Goal: Task Accomplishment & Management: Complete application form

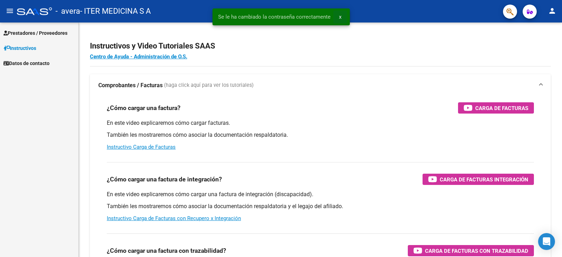
click at [341, 18] on button "x" at bounding box center [340, 17] width 14 height 13
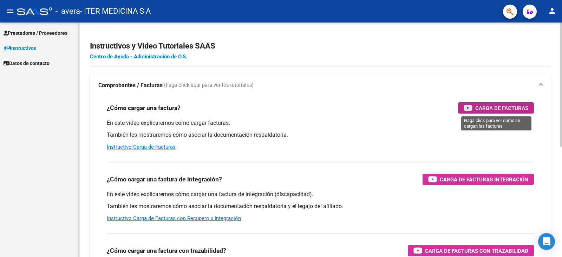
click at [510, 110] on span "Carga de Facturas" at bounding box center [501, 108] width 53 height 9
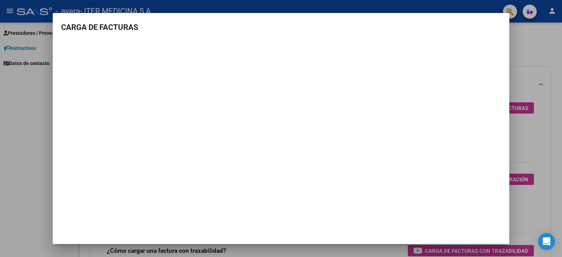
click at [546, 112] on div at bounding box center [281, 128] width 562 height 257
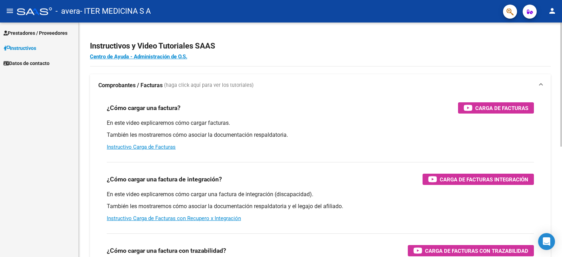
scroll to position [35, 0]
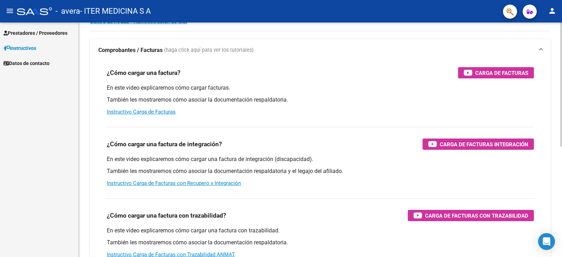
drag, startPoint x: 256, startPoint y: 148, endPoint x: 170, endPoint y: 146, distance: 86.8
click at [161, 147] on div "¿Cómo cargar una factura de integración? Carga de Facturas Integración" at bounding box center [320, 143] width 427 height 11
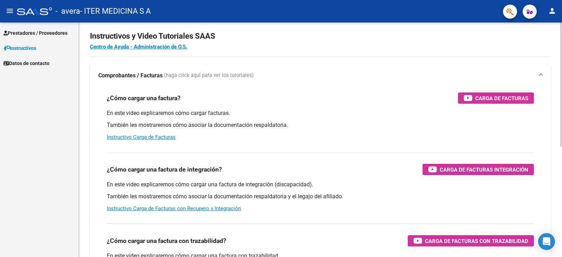
scroll to position [0, 0]
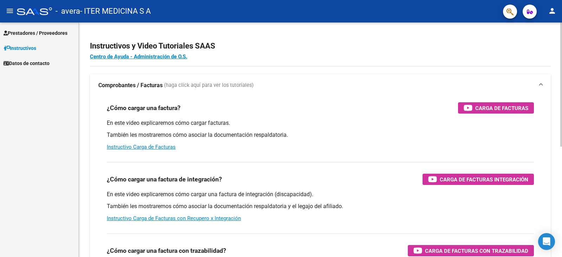
click at [382, 61] on app-root-component "Instructivos y Video Tutoriales SAAS Centro de Ayuda - Administración de O.S. C…" at bounding box center [320, 233] width 461 height 398
click at [38, 35] on span "Prestadores / Proveedores" at bounding box center [36, 33] width 64 height 8
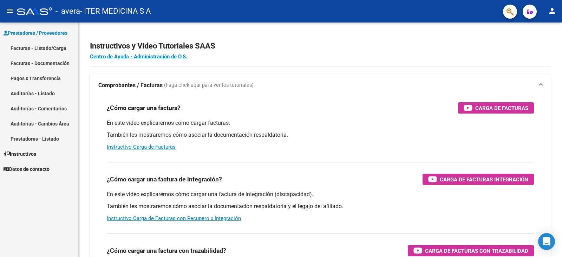
click at [47, 49] on link "Facturas - Listado/Carga" at bounding box center [39, 47] width 78 height 15
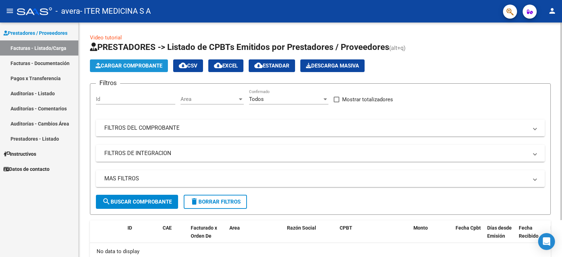
click at [144, 65] on span "Cargar Comprobante" at bounding box center [129, 66] width 67 height 6
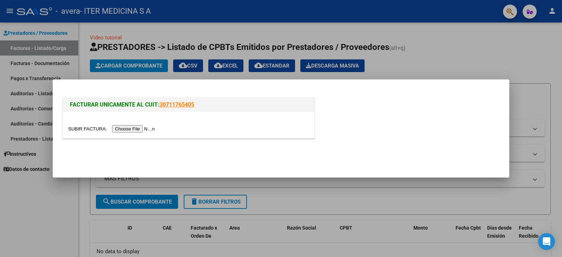
click at [129, 131] on input "file" at bounding box center [112, 128] width 89 height 7
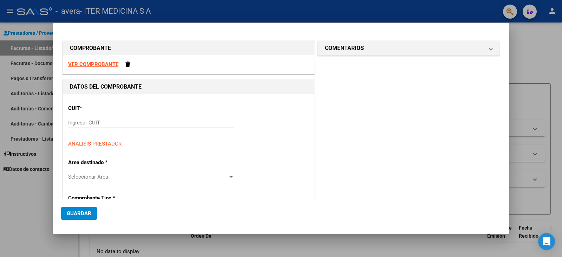
click at [182, 123] on input "Ingresar CUIT" at bounding box center [151, 122] width 166 height 6
click at [101, 61] on strong "VER COMPROBANTE" at bounding box center [93, 64] width 50 height 6
click at [203, 121] on input "Ingresar CUIT" at bounding box center [151, 122] width 166 height 6
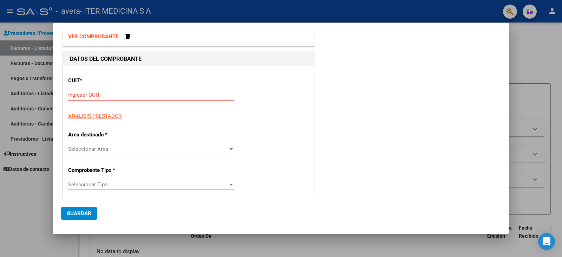
scroll to position [70, 0]
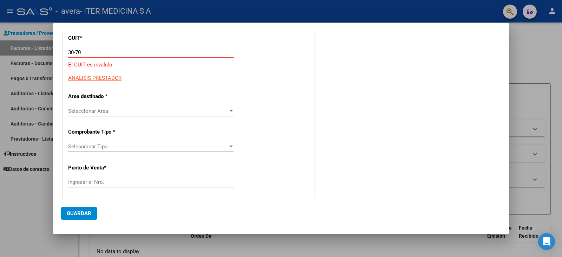
click at [121, 55] on input "30-70" at bounding box center [151, 52] width 166 height 6
click at [121, 53] on input "30-70" at bounding box center [151, 52] width 166 height 6
click at [104, 51] on input "30-70" at bounding box center [151, 52] width 166 height 6
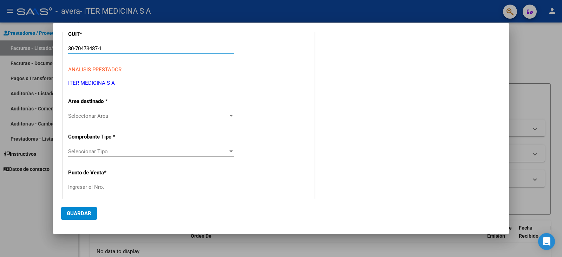
scroll to position [39, 0]
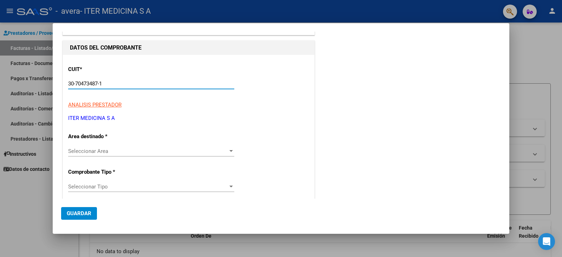
type input "30-70473487-1"
click at [107, 118] on p "ITER MEDICINA S A" at bounding box center [188, 118] width 241 height 8
click at [149, 109] on div "CUIT * 30-70473487-1 Ingresar CUIT ANALISIS PRESTADOR ITER MEDICINA S A ARCA Pa…" at bounding box center [188, 91] width 241 height 62
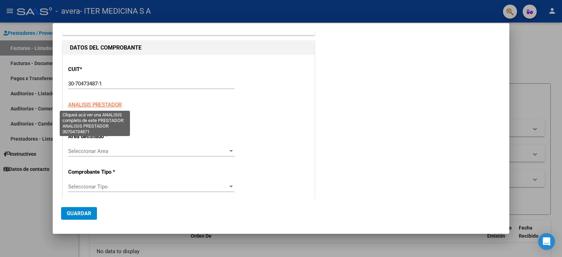
click at [111, 102] on span "ANALISIS PRESTADOR" at bounding box center [94, 105] width 53 height 6
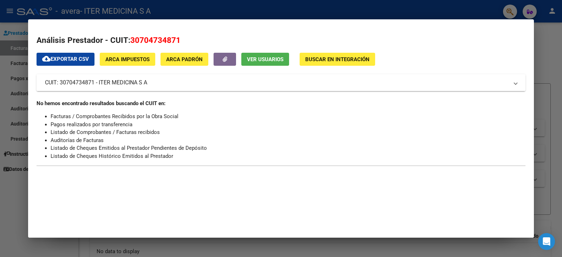
click at [149, 83] on mat-panel-title "CUIT: 30704734871 - ITER MEDICINA S A" at bounding box center [277, 82] width 464 height 8
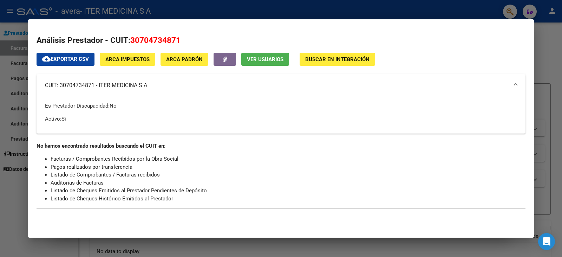
click at [187, 91] on mat-expansion-panel-header "CUIT: 30704734871 - ITER MEDICINA S A" at bounding box center [281, 85] width 489 height 22
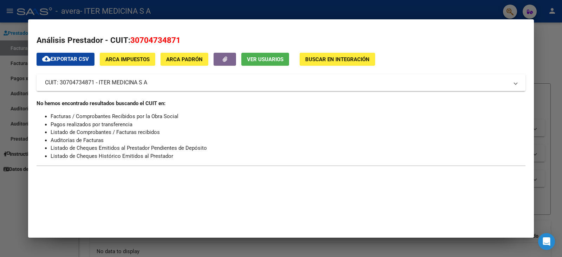
click at [115, 88] on mat-expansion-panel-header "CUIT: 30704734871 - ITER MEDICINA S A" at bounding box center [281, 82] width 489 height 17
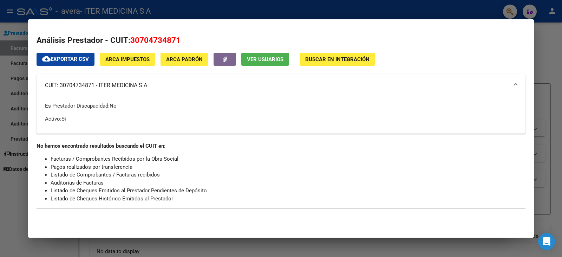
click at [115, 88] on mat-panel-title "CUIT: 30704734871 - ITER MEDICINA S A" at bounding box center [277, 85] width 464 height 8
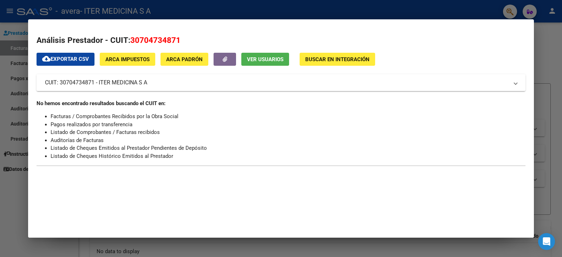
click at [130, 64] on button "ARCA Impuestos" at bounding box center [128, 59] width 56 height 13
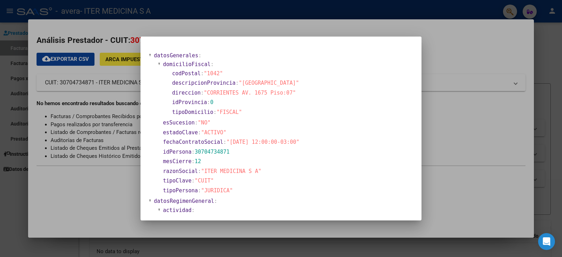
drag, startPoint x: 255, startPoint y: 81, endPoint x: 300, endPoint y: 86, distance: 44.5
click at [319, 79] on section "descripcionProvincia : "CIUDAD AUTONOMA BUENOS AIRES"" at bounding box center [291, 83] width 238 height 8
click at [264, 95] on span ""CORRIENTES AV. 1675 Piso:07"" at bounding box center [250, 93] width 92 height 6
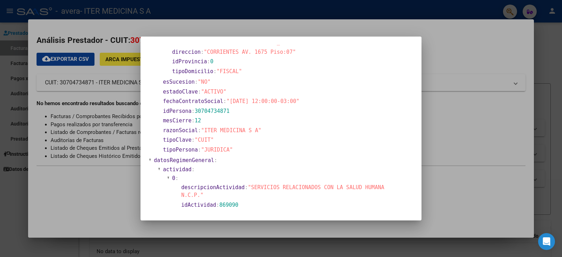
scroll to position [0, 0]
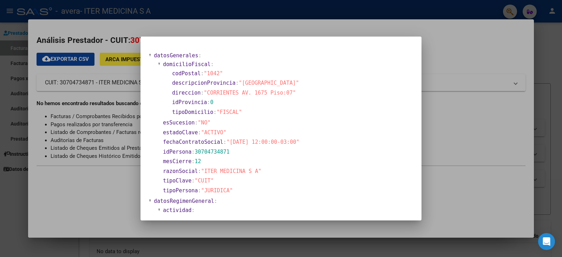
click at [446, 54] on div at bounding box center [281, 128] width 562 height 257
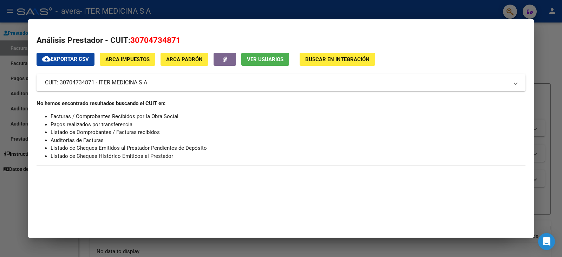
click at [194, 59] on span "ARCA Padrón" at bounding box center [184, 59] width 37 height 6
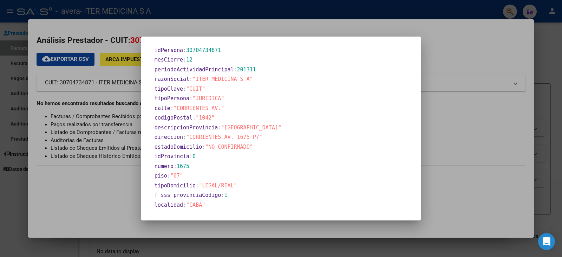
scroll to position [304, 0]
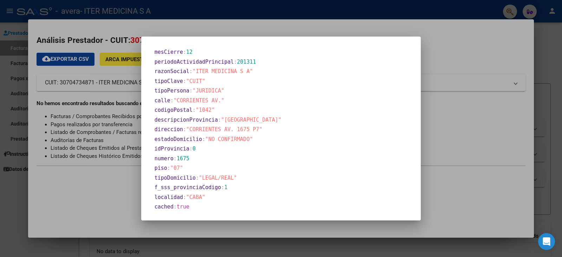
click at [461, 50] on div at bounding box center [281, 128] width 562 height 257
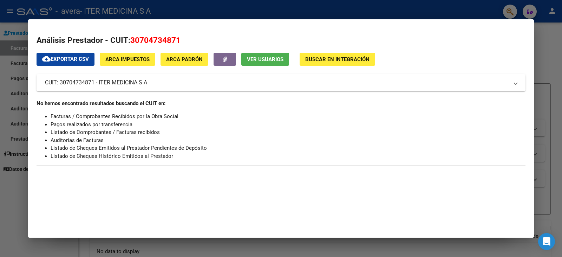
click at [134, 88] on mat-expansion-panel-header "CUIT: 30704734871 - ITER MEDICINA S A" at bounding box center [281, 82] width 489 height 17
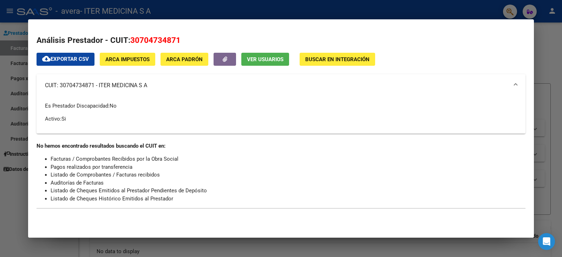
click at [164, 88] on mat-panel-title "CUIT: 30704734871 - ITER MEDICINA S A" at bounding box center [277, 85] width 464 height 8
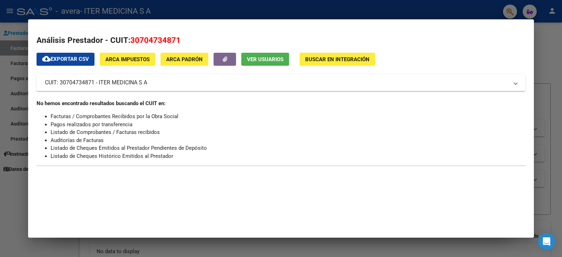
click at [412, 48] on div "Análisis Prestador - CUIT: 30704734871 cloud_download Exportar CSV ARCA Impuest…" at bounding box center [281, 103] width 489 height 139
click at [264, 59] on span "Ver Usuarios" at bounding box center [265, 59] width 37 height 6
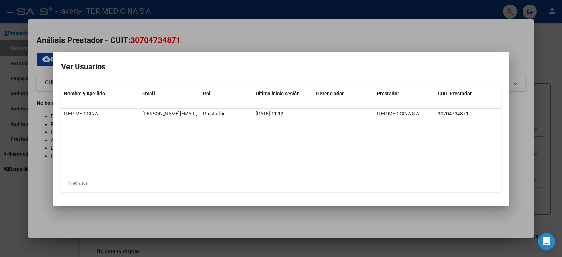
click at [505, 29] on div at bounding box center [281, 128] width 562 height 257
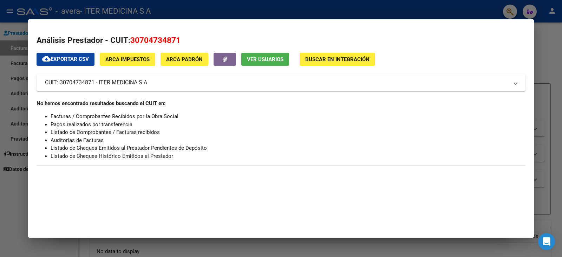
click at [562, 38] on div at bounding box center [281, 128] width 562 height 257
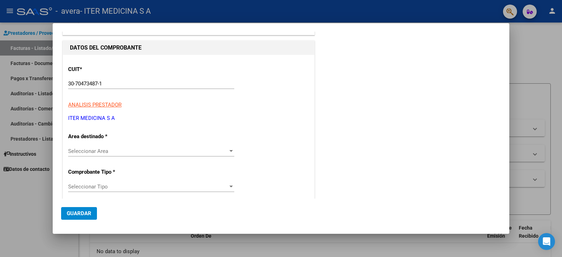
click at [122, 152] on span "Seleccionar Area" at bounding box center [148, 151] width 160 height 6
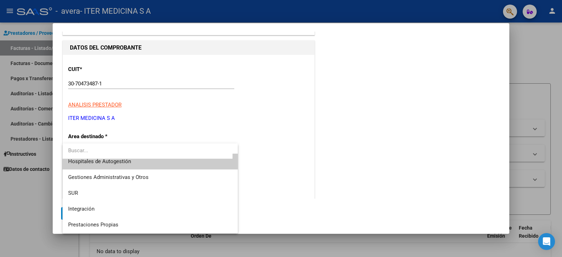
scroll to position [0, 0]
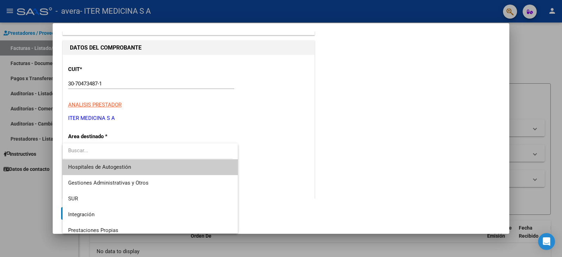
click at [150, 163] on span "Hospitales de Autogestión" at bounding box center [150, 167] width 164 height 16
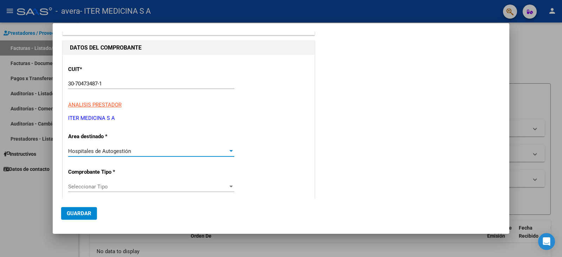
click at [116, 187] on span "Seleccionar Tipo" at bounding box center [148, 186] width 160 height 6
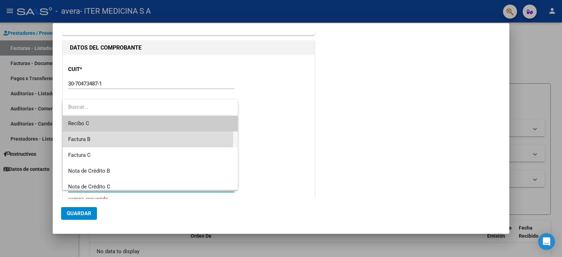
click at [115, 137] on span "Factura B" at bounding box center [150, 139] width 164 height 16
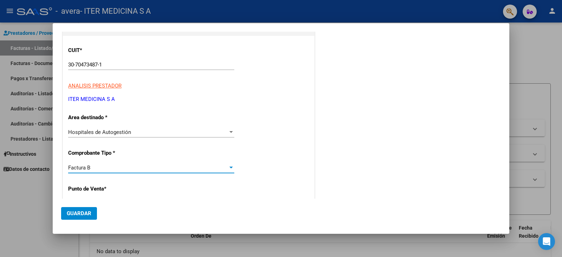
scroll to position [74, 0]
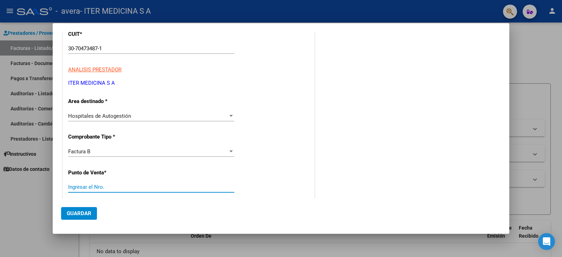
click at [118, 185] on input "Ingresar el Nro." at bounding box center [151, 187] width 166 height 6
type input "0"
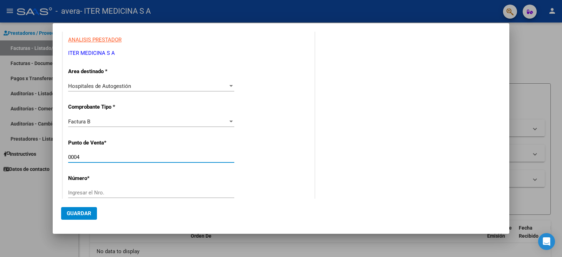
scroll to position [144, 0]
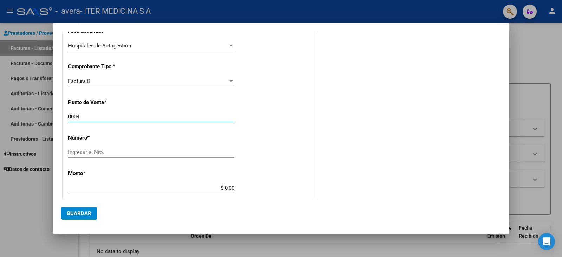
type input "0004"
click at [145, 154] on input "Ingresar el Nro." at bounding box center [151, 152] width 166 height 6
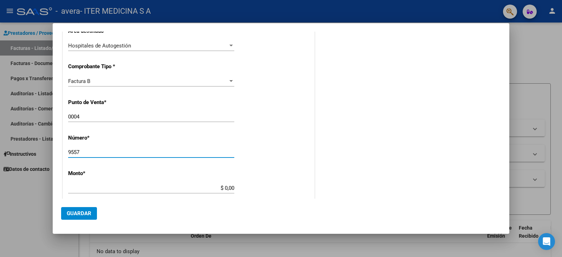
type input "9557"
click at [152, 190] on input "$ 0,00" at bounding box center [151, 188] width 166 height 6
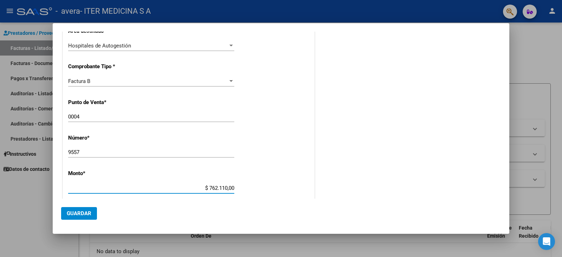
click at [224, 190] on input "$ 762.110,00" at bounding box center [151, 188] width 166 height 6
type input "$ 107.621,00"
click at [272, 184] on div "CUIT * 30-70473487-1 Ingresar CUIT ANALISIS PRESTADOR ITER MEDICINA S A ARCA Pa…" at bounding box center [189, 178] width 252 height 458
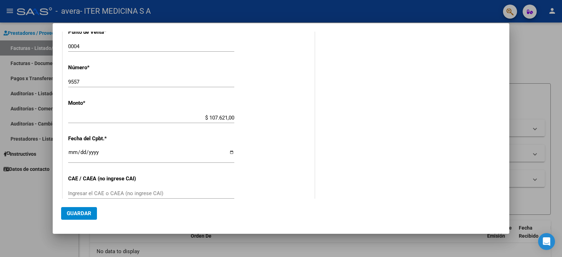
scroll to position [250, 0]
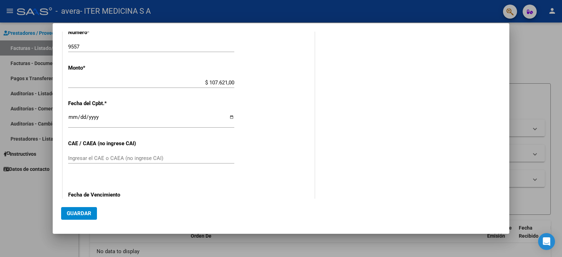
click at [133, 121] on input "Ingresar la fecha" at bounding box center [151, 119] width 166 height 11
click at [230, 118] on input "Ingresar la fecha" at bounding box center [151, 119] width 166 height 11
type input "2025-08-06"
click at [158, 156] on input "Ingresar el CAE o CAEA (no ingrese CAI)" at bounding box center [151, 158] width 166 height 6
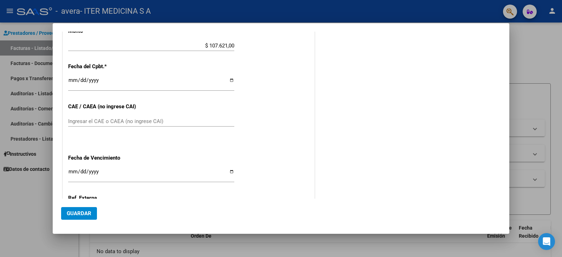
scroll to position [320, 0]
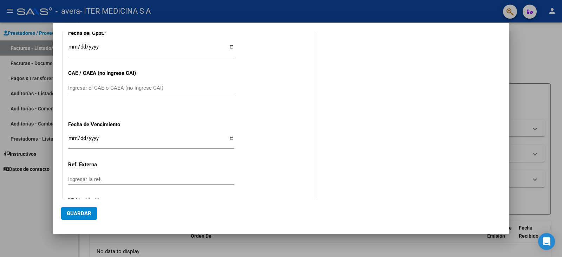
click at [153, 92] on div "Ingresar el CAE o CAEA (no ingrese CAI)" at bounding box center [151, 88] width 166 height 11
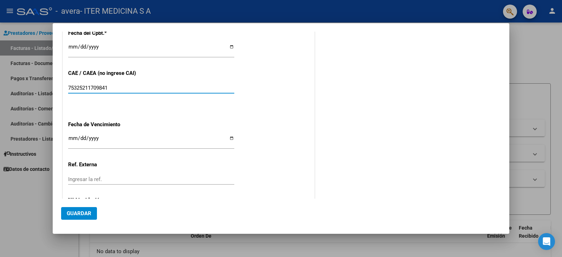
type input "75325211709841"
click at [227, 141] on input "Ingresar la fecha" at bounding box center [151, 140] width 166 height 11
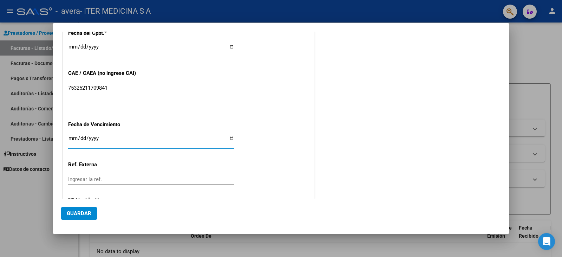
type input "2025-08-06"
click at [111, 178] on input "Ingresar la ref." at bounding box center [151, 179] width 166 height 6
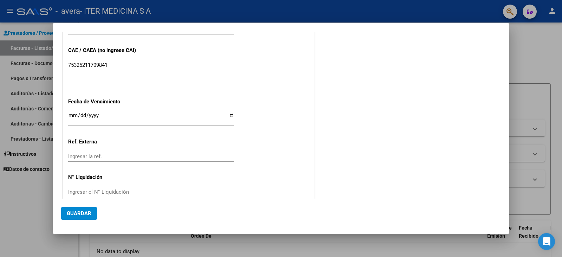
scroll to position [355, 0]
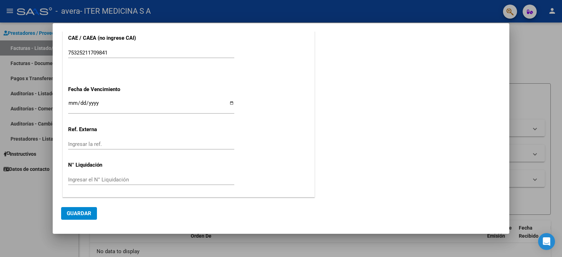
click at [131, 148] on div "Ingresar la ref." at bounding box center [151, 144] width 166 height 11
click at [131, 143] on input "Ingresar la ref." at bounding box center [151, 144] width 166 height 6
click at [114, 178] on input "Ingresar el N° Liquidación" at bounding box center [151, 179] width 166 height 6
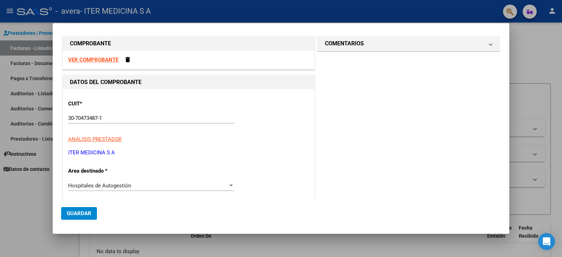
scroll to position [0, 0]
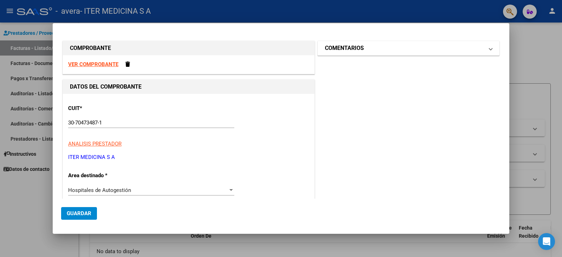
click at [489, 51] on span at bounding box center [490, 48] width 3 height 8
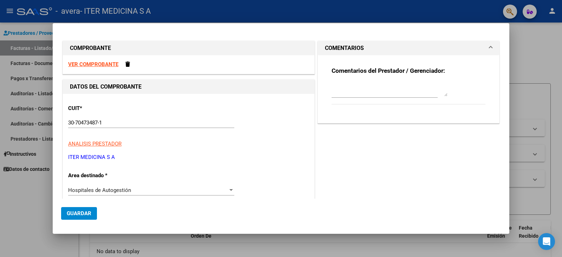
click at [358, 84] on textarea at bounding box center [390, 89] width 116 height 14
click at [359, 88] on textarea at bounding box center [390, 89] width 116 height 14
type textarea "ESTO ES UNA FACTURA CARGADA DE PRUEBA"
click at [84, 213] on span "Guardar" at bounding box center [79, 213] width 25 height 6
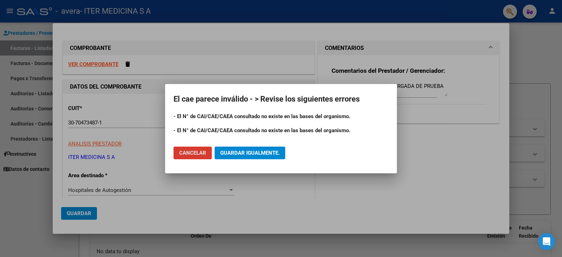
click at [196, 151] on span "Cancelar" at bounding box center [192, 153] width 27 height 6
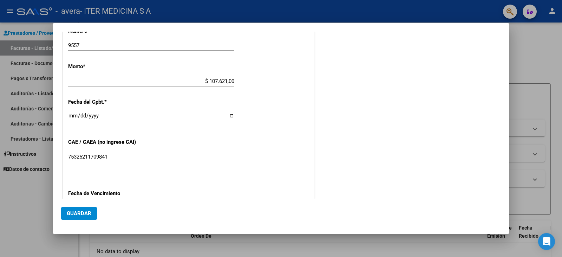
scroll to position [250, 0]
click at [221, 85] on input "$ 107.621,00" at bounding box center [151, 82] width 166 height 6
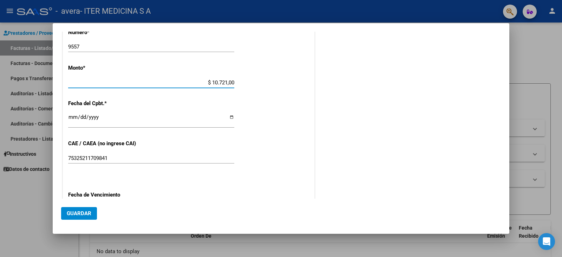
type input "$ 107.521,00"
click at [92, 216] on button "Guardar" at bounding box center [79, 213] width 36 height 13
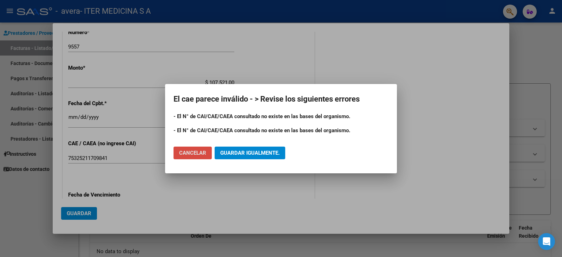
click at [199, 157] on button "Cancelar" at bounding box center [193, 153] width 38 height 13
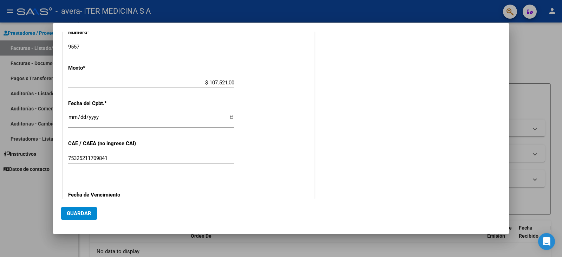
click at [122, 156] on input "75325211709841" at bounding box center [151, 158] width 166 height 6
type input "75325211709842"
click at [83, 210] on span "Guardar" at bounding box center [79, 213] width 25 height 6
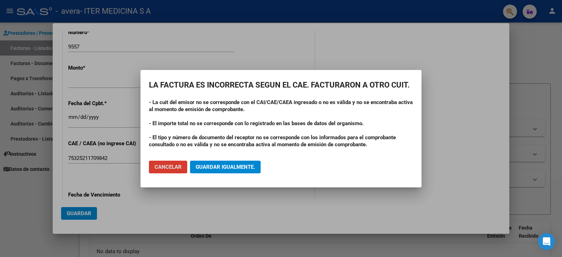
click at [173, 169] on span "Cancelar" at bounding box center [168, 167] width 27 height 6
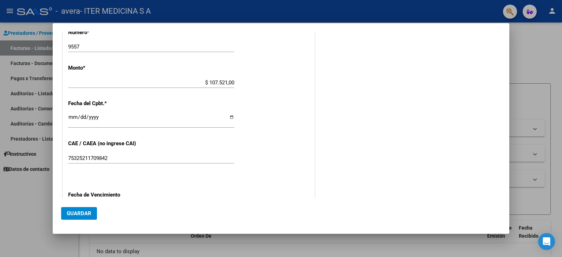
click at [140, 160] on input "75325211709842" at bounding box center [151, 158] width 166 height 6
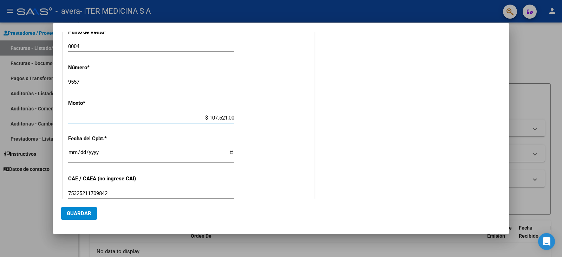
click at [215, 117] on input "$ 107.521,00" at bounding box center [151, 118] width 166 height 6
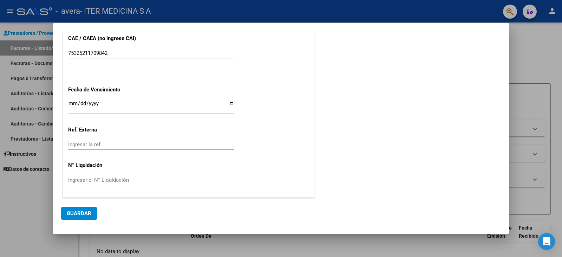
scroll to position [355, 0]
click at [93, 215] on button "Guardar" at bounding box center [79, 213] width 36 height 13
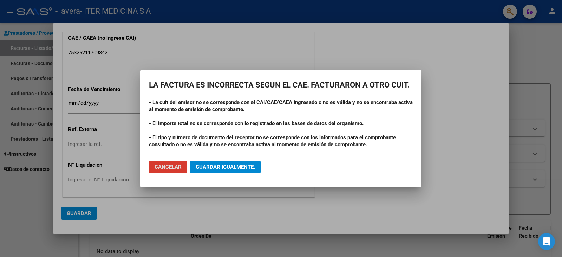
click at [240, 166] on span "Guardar igualmente." at bounding box center [225, 167] width 59 height 6
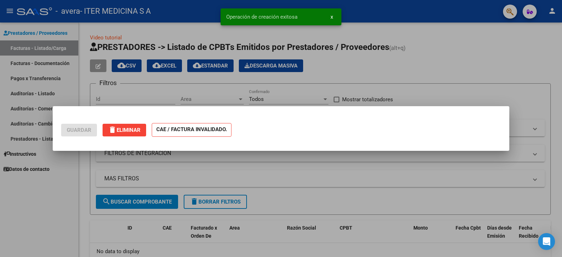
scroll to position [0, 0]
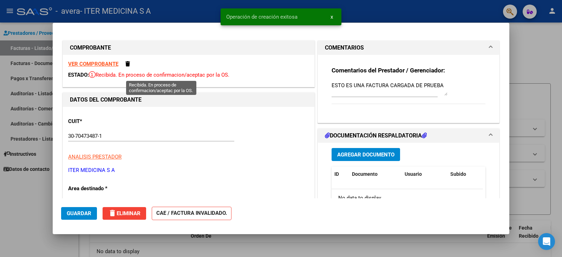
click at [215, 76] on span "Recibida. En proceso de confirmacion/aceptac por la OS." at bounding box center [159, 75] width 141 height 6
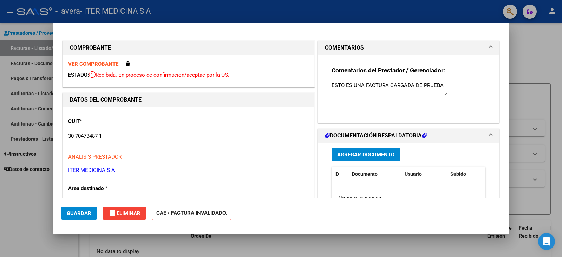
click at [197, 74] on span "Recibida. En proceso de confirmacion/aceptac por la OS." at bounding box center [159, 75] width 141 height 6
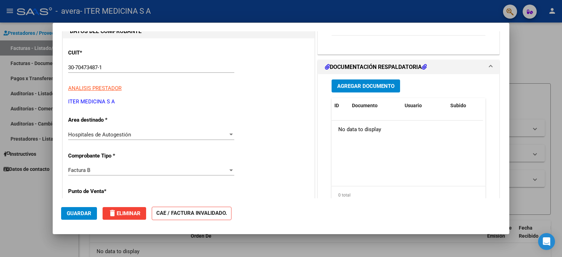
scroll to position [70, 0]
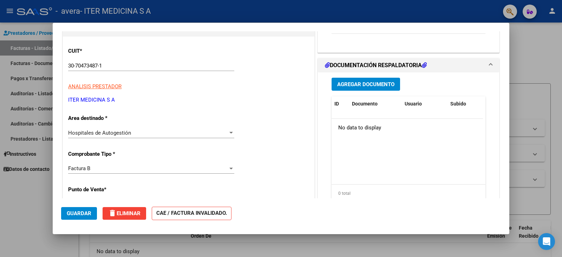
click at [373, 86] on span "Agregar Documento" at bounding box center [365, 84] width 57 height 6
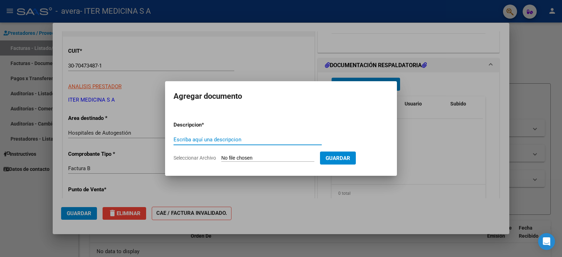
click at [240, 137] on input "Escriba aquí una descripcion" at bounding box center [248, 139] width 148 height 6
click at [277, 157] on input "Seleccionar Archivo" at bounding box center [267, 158] width 93 height 7
type input "C:\fakepath\IMAGEN DE PRUEBA.jpeg"
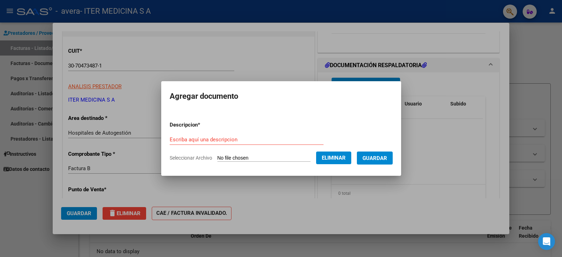
click at [379, 157] on span "Guardar" at bounding box center [375, 158] width 25 height 6
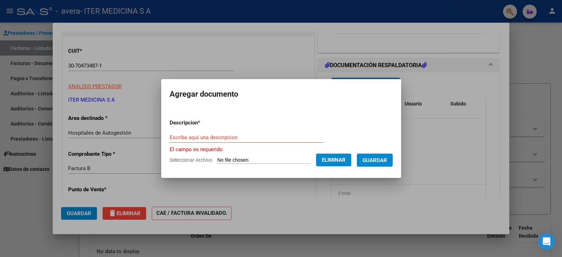
click at [230, 141] on div "Escriba aquí una descripcion" at bounding box center [247, 137] width 154 height 11
click at [231, 138] on input "Escriba aquí una descripcion" at bounding box center [247, 137] width 154 height 6
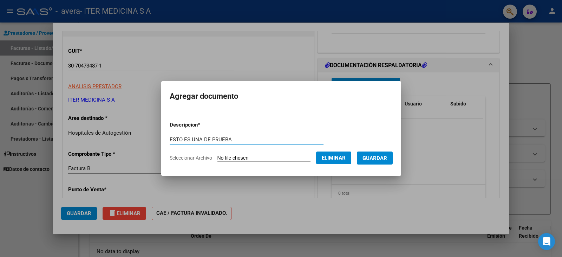
type input "ESTO ES UNA DE PRUEBA"
click at [376, 158] on span "Guardar" at bounding box center [375, 158] width 25 height 6
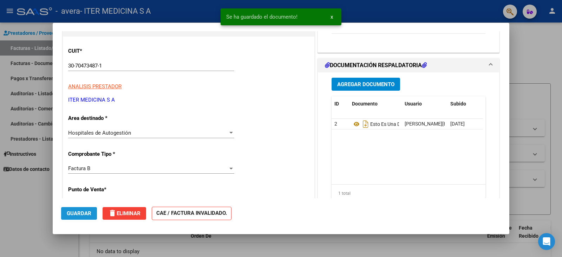
click at [87, 213] on span "Guardar" at bounding box center [79, 213] width 25 height 6
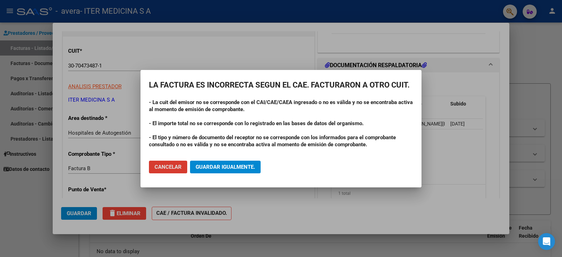
click at [201, 160] on mat-dialog-actions "Cancelar Guardar igualmente." at bounding box center [281, 167] width 264 height 24
click at [206, 162] on button "Guardar igualmente." at bounding box center [225, 167] width 71 height 13
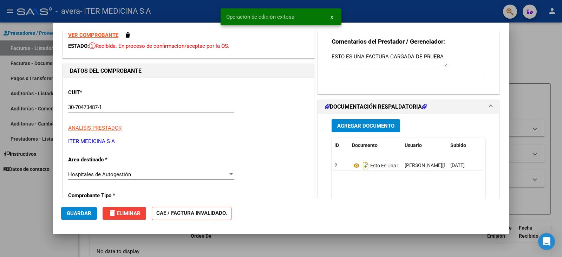
scroll to position [0, 0]
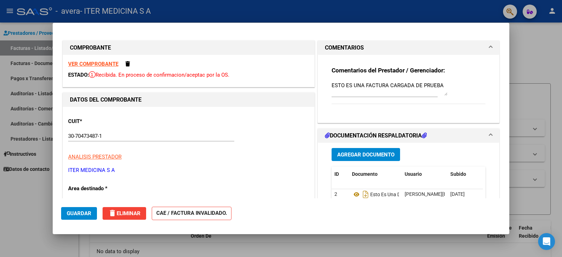
click at [534, 56] on div at bounding box center [281, 128] width 562 height 257
type input "$ 0,00"
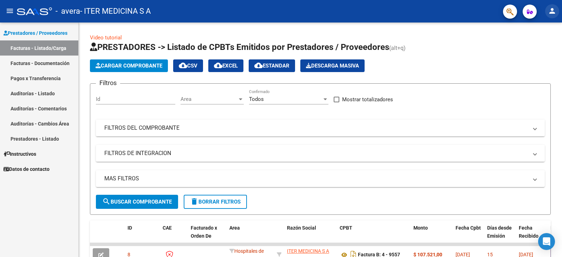
click at [557, 10] on button "person" at bounding box center [552, 11] width 14 height 14
click at [536, 47] on button "exit_to_app Salir" at bounding box center [538, 46] width 43 height 17
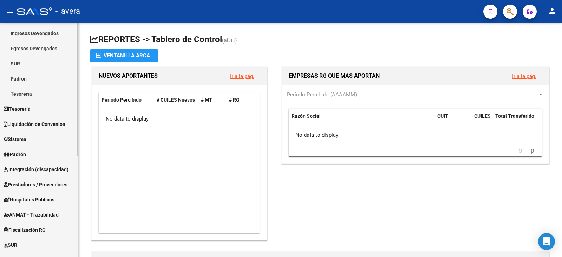
scroll to position [70, 0]
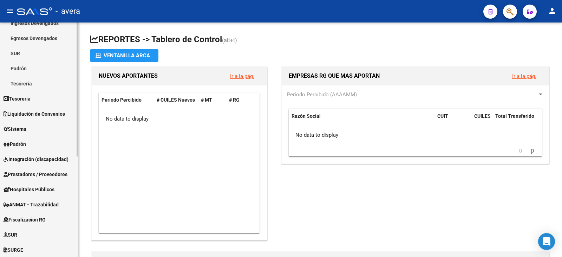
click at [57, 134] on link "Sistema" at bounding box center [39, 128] width 78 height 15
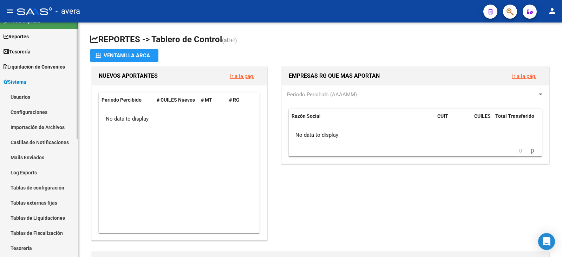
scroll to position [0, 0]
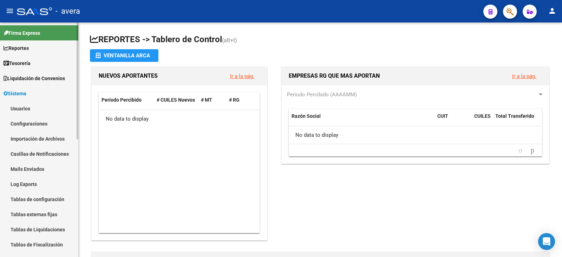
click at [44, 91] on link "Sistema" at bounding box center [39, 93] width 78 height 15
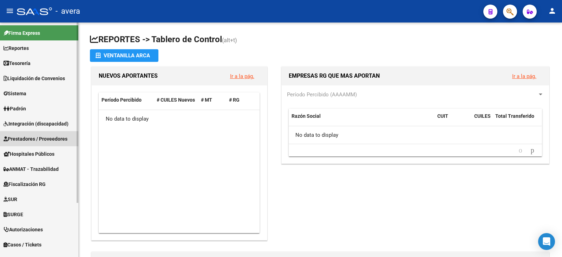
click at [40, 141] on span "Prestadores / Proveedores" at bounding box center [36, 139] width 64 height 8
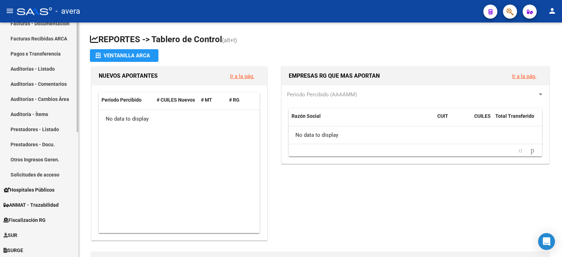
scroll to position [176, 0]
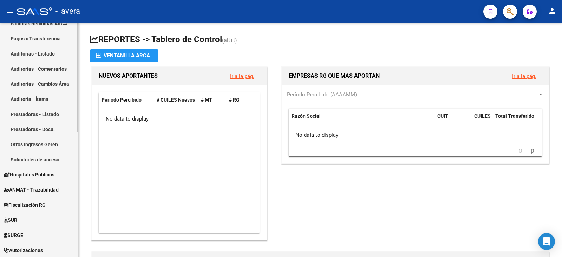
click at [32, 157] on link "Solicitudes de acceso" at bounding box center [39, 159] width 78 height 15
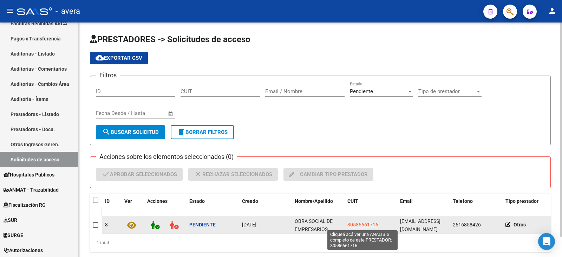
click at [359, 226] on span "30586661716" at bounding box center [362, 225] width 31 height 6
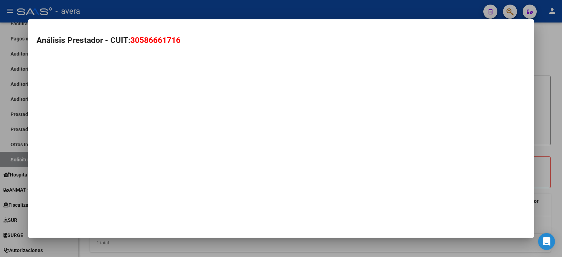
click at [553, 45] on div at bounding box center [281, 128] width 562 height 257
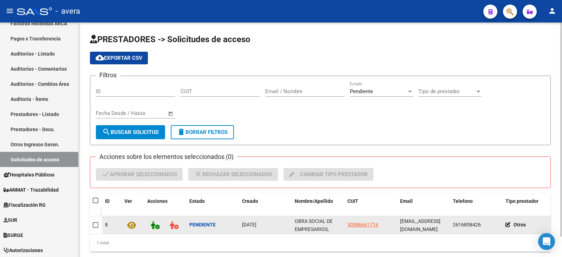
click at [312, 223] on span "OBRA SOCIAL DE EMPRESARIOS, PROFESIONALES Y MONOTRIBUTISTAS" at bounding box center [317, 233] width 44 height 30
click at [360, 225] on span "30586661716" at bounding box center [362, 225] width 31 height 6
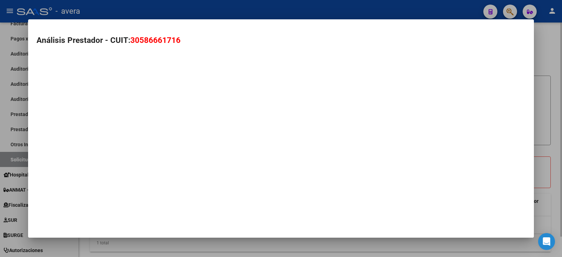
click at [556, 53] on div at bounding box center [281, 128] width 562 height 257
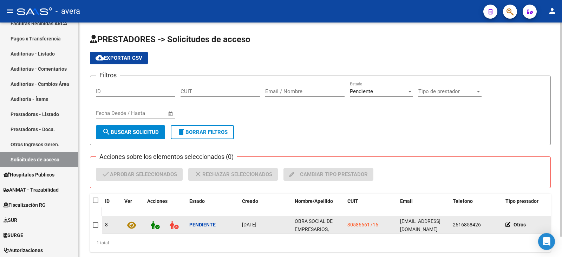
click at [136, 225] on icon at bounding box center [131, 225] width 9 height 8
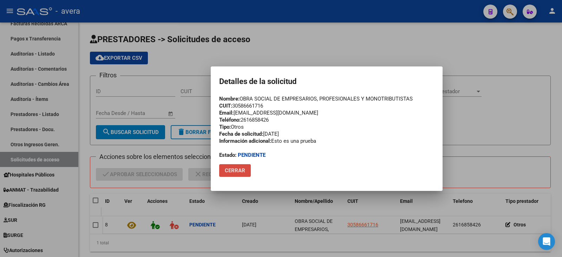
click at [241, 170] on span "Cerrar" at bounding box center [235, 170] width 20 height 6
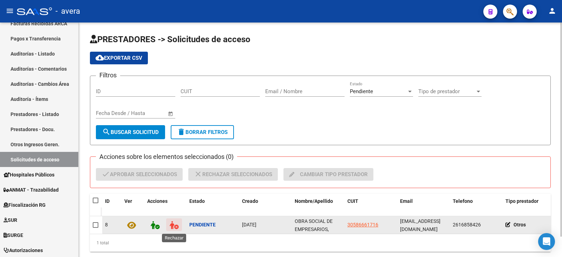
click at [171, 226] on icon at bounding box center [174, 225] width 9 height 8
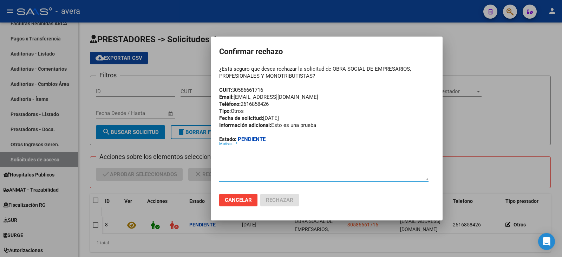
click at [454, 83] on div at bounding box center [281, 128] width 562 height 257
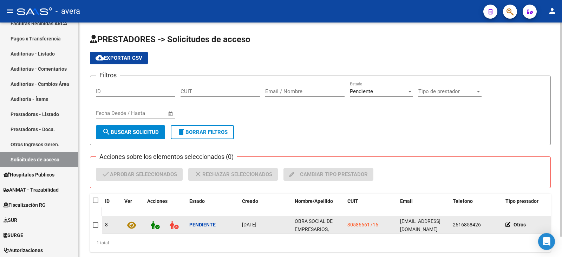
click at [430, 226] on span "[EMAIL_ADDRESS][DOMAIN_NAME]" at bounding box center [420, 225] width 40 height 14
click at [431, 226] on span "[EMAIL_ADDRESS][DOMAIN_NAME]" at bounding box center [420, 225] width 40 height 14
click at [155, 228] on icon at bounding box center [155, 225] width 9 height 8
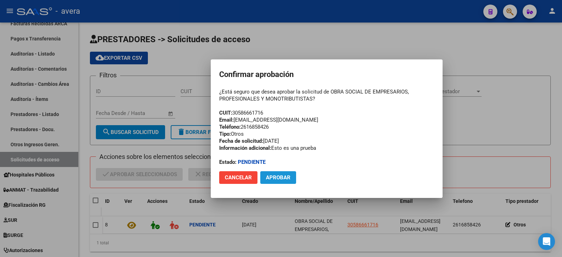
click at [288, 178] on span "Aprobar" at bounding box center [278, 177] width 25 height 6
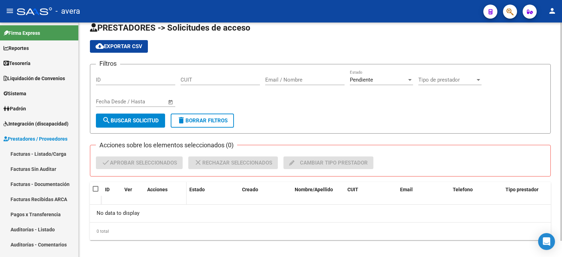
scroll to position [17, 0]
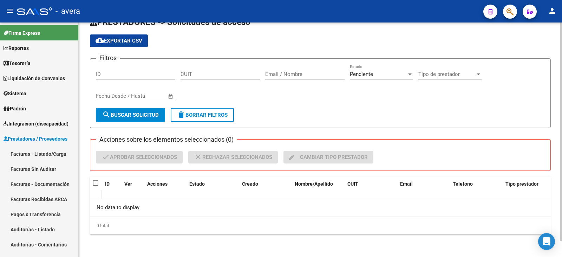
click at [154, 206] on div "No data to display" at bounding box center [320, 208] width 461 height 18
click at [349, 96] on div "Filtros ID CUIT Email / Nombre Pendiente Estado Tipo de prestador Tipo de prest…" at bounding box center [320, 86] width 449 height 44
click at [382, 71] on div "Pendiente" at bounding box center [378, 74] width 57 height 6
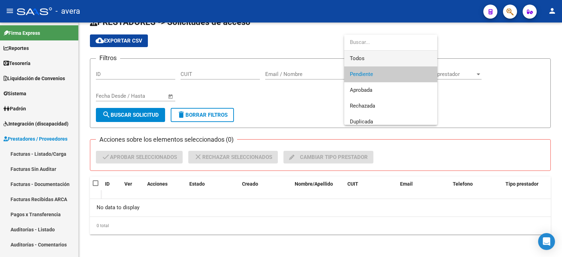
click at [379, 55] on span "Todos" at bounding box center [391, 59] width 82 height 16
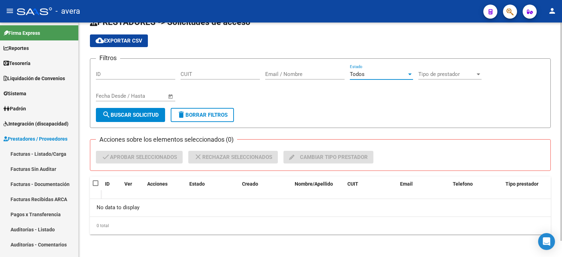
click at [162, 114] on button "search Buscar solicitud" at bounding box center [130, 115] width 69 height 14
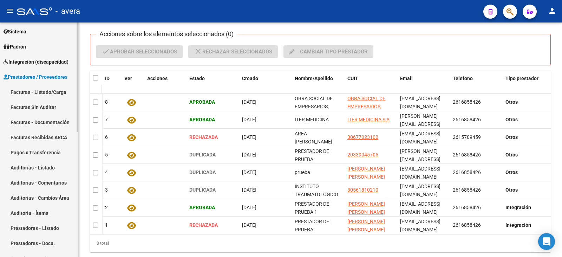
scroll to position [105, 0]
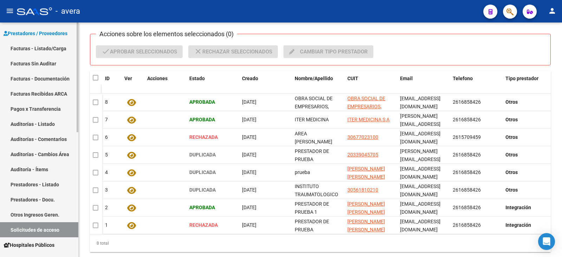
click at [59, 183] on link "Prestadores - Listado" at bounding box center [39, 184] width 78 height 15
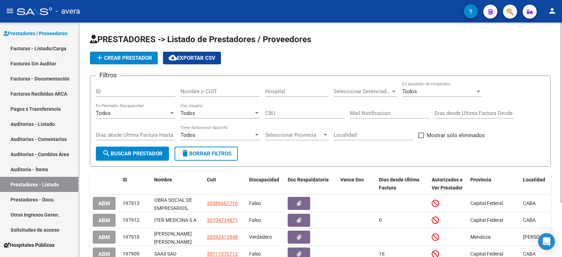
scroll to position [35, 0]
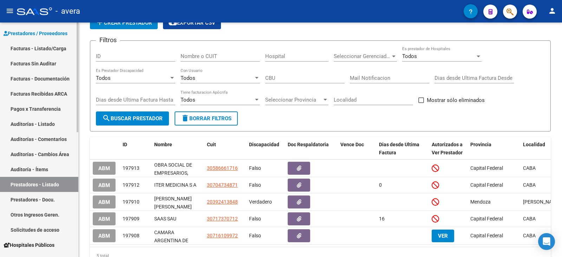
click at [67, 182] on link "Prestadores - Listado" at bounding box center [39, 184] width 78 height 15
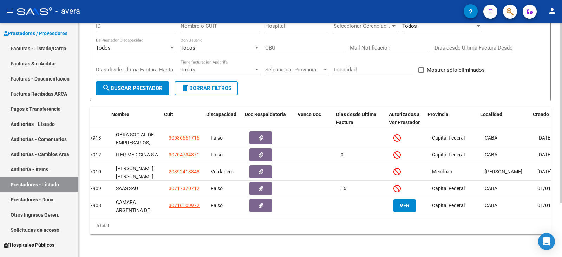
scroll to position [0, 61]
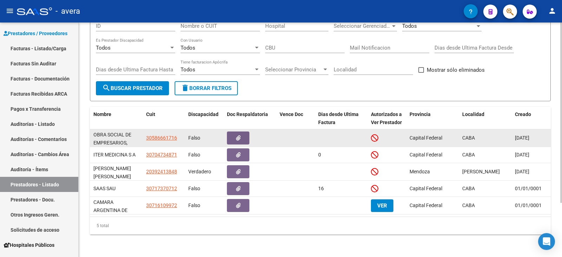
click at [429, 135] on span "Capital Federal" at bounding box center [426, 138] width 33 height 6
click at [473, 135] on span "CABA" at bounding box center [468, 138] width 13 height 6
click at [244, 135] on button "button" at bounding box center [238, 137] width 22 height 13
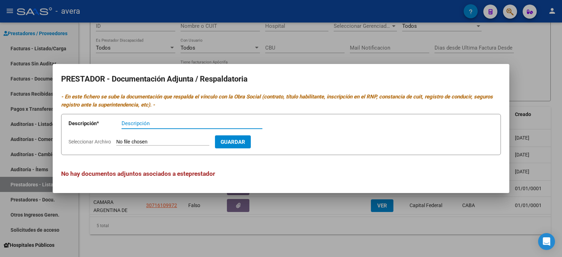
click at [442, 52] on div at bounding box center [281, 128] width 562 height 257
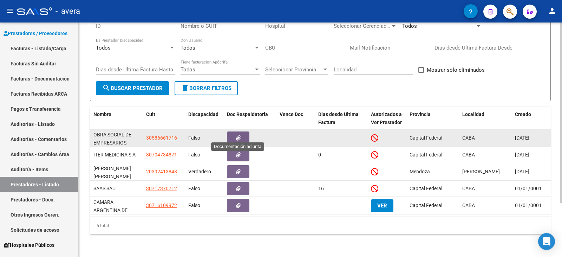
click at [243, 134] on button "button" at bounding box center [238, 137] width 22 height 13
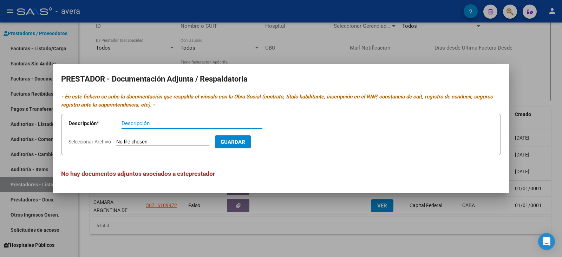
click at [420, 44] on div at bounding box center [281, 128] width 562 height 257
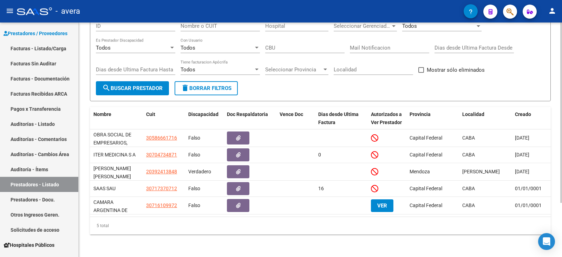
drag, startPoint x: 424, startPoint y: 217, endPoint x: 355, endPoint y: 217, distance: 68.9
click at [355, 217] on div "ID Nombre Cuit Discapacidad Doc Respaldatoria Vence [PERSON_NAME] desde Ultima …" at bounding box center [320, 171] width 461 height 128
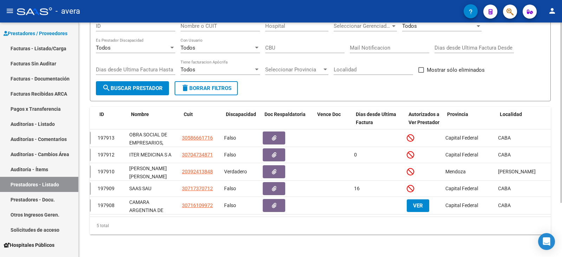
scroll to position [0, 0]
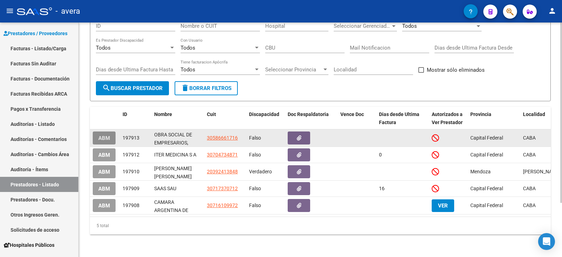
click at [102, 135] on span "ABM" at bounding box center [104, 138] width 12 height 6
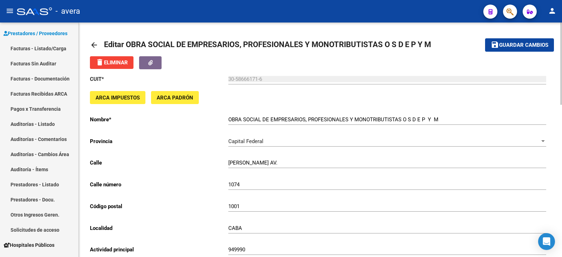
click at [254, 77] on input "30-58666171-6" at bounding box center [387, 79] width 318 height 6
click at [93, 42] on mat-icon "arrow_back" at bounding box center [94, 45] width 8 height 8
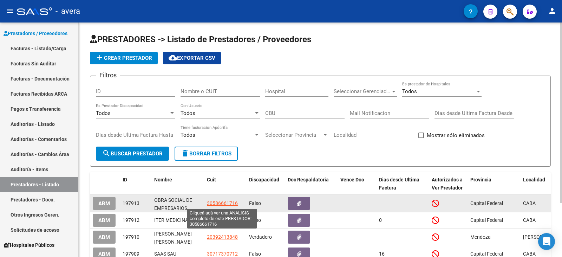
click at [234, 204] on span "30586661716" at bounding box center [222, 203] width 31 height 6
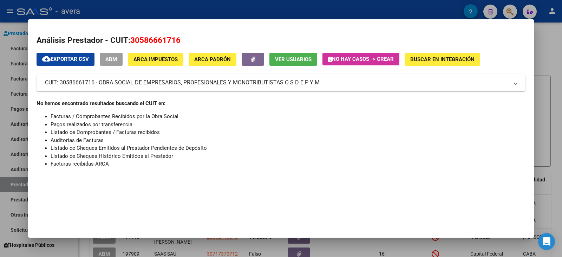
click at [538, 53] on div at bounding box center [281, 128] width 562 height 257
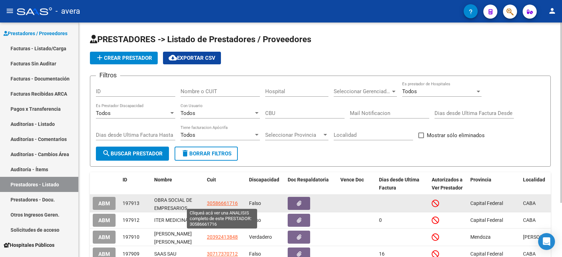
click at [227, 202] on span "30586661716" at bounding box center [222, 203] width 31 height 6
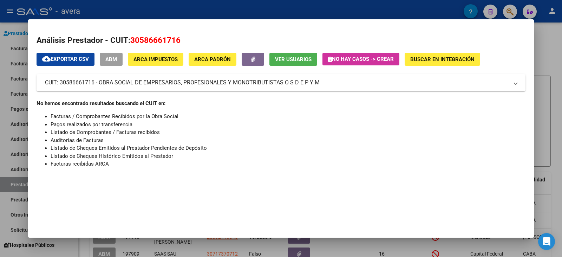
click at [142, 83] on mat-panel-title "CUIT: 30586661716 - OBRA SOCIAL DE EMPRESARIOS, PROFESIONALES Y MONOTRIBUTISTAS…" at bounding box center [277, 82] width 464 height 8
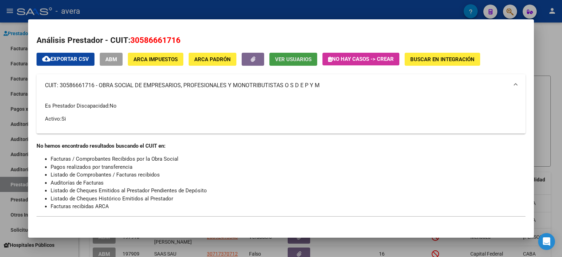
click at [299, 61] on span "Ver Usuarios" at bounding box center [293, 59] width 37 height 6
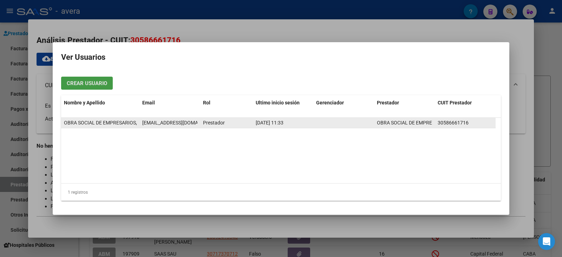
click at [158, 124] on span "[EMAIL_ADDRESS][DOMAIN_NAME]" at bounding box center [181, 123] width 78 height 6
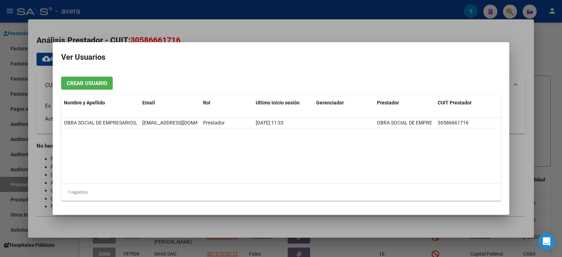
click at [158, 139] on datatable-body "OBRA SOCIAL DE EMPRESARIOS, PROFESIONALES Y MONOTRIBUTISTAS [EMAIL_ADDRESS][DOM…" at bounding box center [281, 150] width 440 height 65
click at [99, 84] on span "Crear Usuario" at bounding box center [87, 83] width 40 height 6
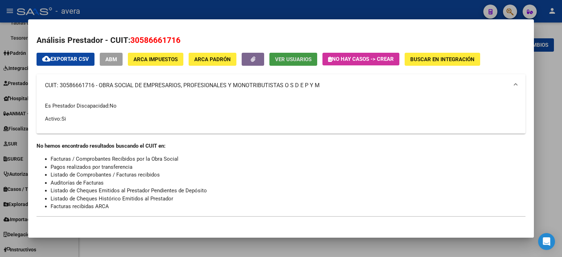
scroll to position [282, 0]
click at [423, 39] on h2 "Análisis Prestador - CUIT: 30586661716" at bounding box center [281, 40] width 489 height 12
click at [165, 59] on span "ARCA Impuestos" at bounding box center [156, 59] width 44 height 6
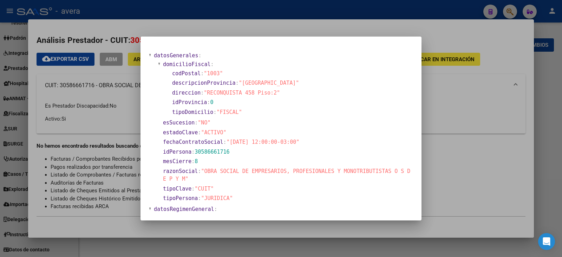
drag, startPoint x: 225, startPoint y: 94, endPoint x: 267, endPoint y: 98, distance: 42.4
click at [267, 98] on section "codPostal : "1003" descripcionProvincia : "[GEOGRAPHIC_DATA]" direccion : "RECO…" at bounding box center [289, 93] width 244 height 49
click at [258, 108] on section "tipoDomicilio : "FISCAL"" at bounding box center [291, 112] width 238 height 8
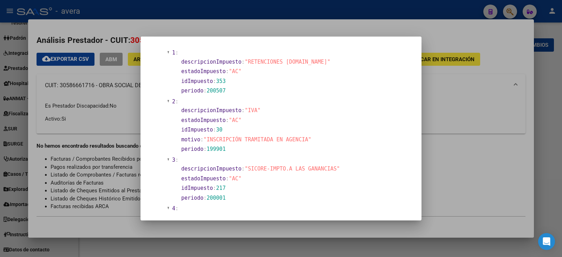
scroll to position [457, 0]
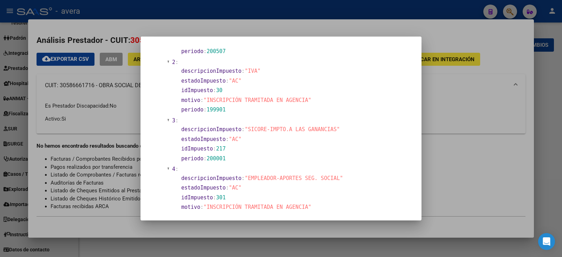
click at [440, 90] on div at bounding box center [281, 128] width 562 height 257
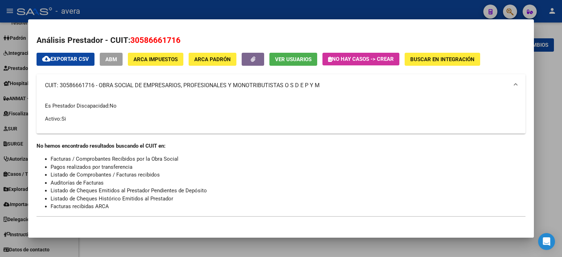
click at [365, 58] on span "No hay casos -> Crear" at bounding box center [361, 59] width 66 height 6
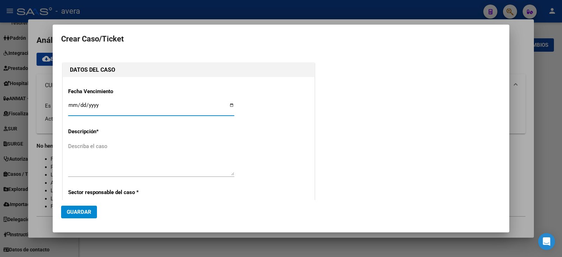
type input "30586661716"
click at [188, 151] on textarea "Describa el caso" at bounding box center [151, 158] width 166 height 33
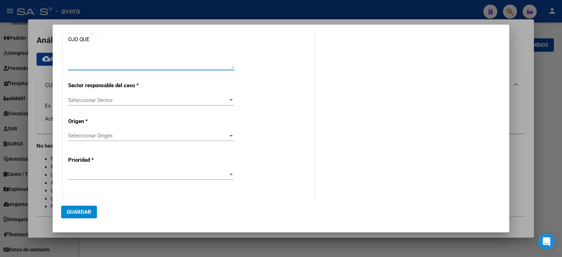
scroll to position [141, 0]
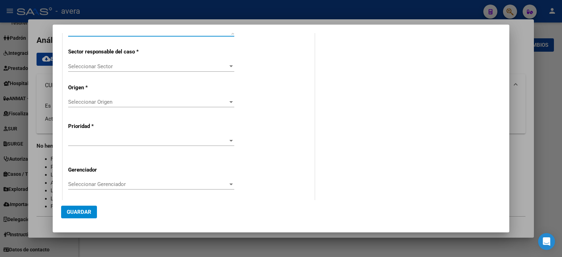
type textarea "OJO QUE"
click at [524, 87] on div at bounding box center [281, 128] width 562 height 257
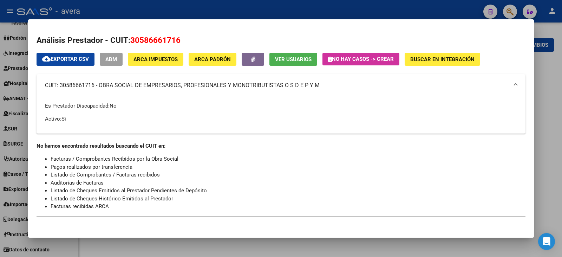
click at [550, 81] on div at bounding box center [281, 128] width 562 height 257
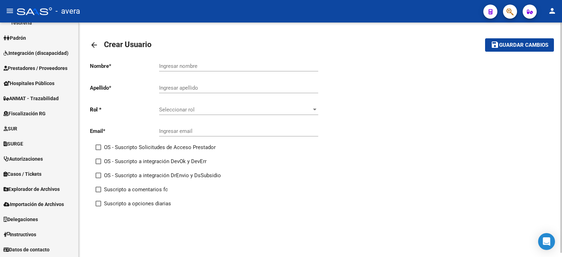
click at [94, 49] on link "arrow_back" at bounding box center [97, 45] width 14 height 17
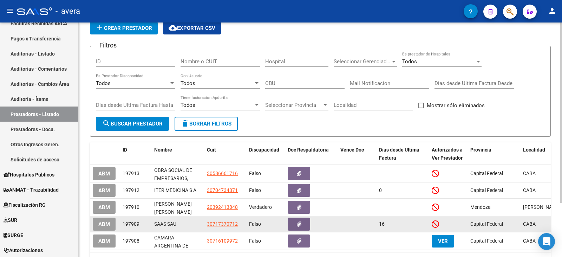
scroll to position [70, 0]
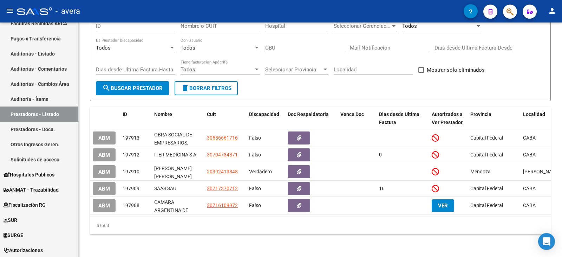
click at [417, 2] on mat-toolbar "menu - avera person" at bounding box center [281, 11] width 562 height 22
click at [550, 11] on mat-icon "person" at bounding box center [552, 11] width 8 height 8
click at [558, 42] on button "exit_to_app Salir" at bounding box center [538, 46] width 43 height 17
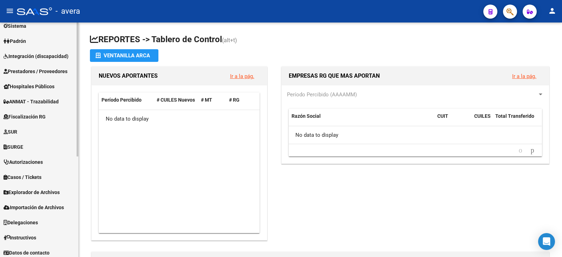
scroll to position [176, 0]
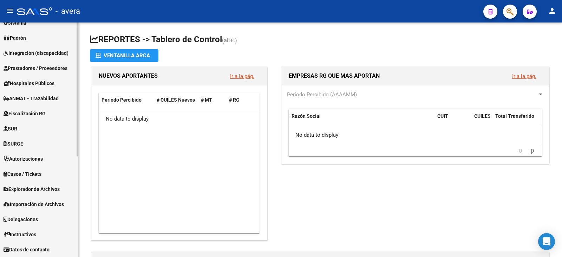
click at [15, 232] on span "Instructivos" at bounding box center [20, 234] width 33 height 8
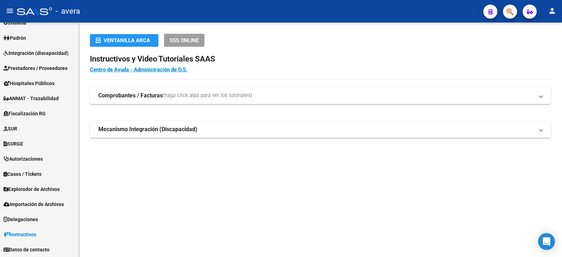
scroll to position [71, 0]
click at [186, 96] on span "(haga click aquí para ver los tutoriales)" at bounding box center [208, 96] width 90 height 8
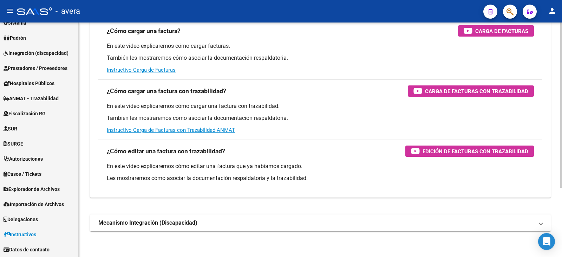
scroll to position [98, 0]
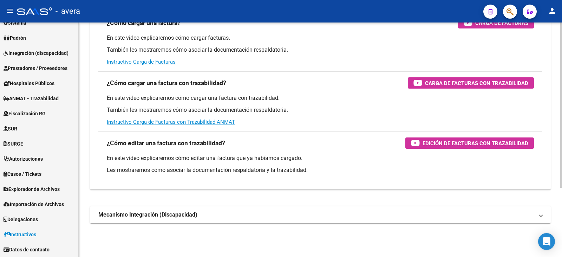
click at [234, 210] on mat-expansion-panel-header "Mecanismo Integración (Discapacidad)" at bounding box center [320, 214] width 461 height 17
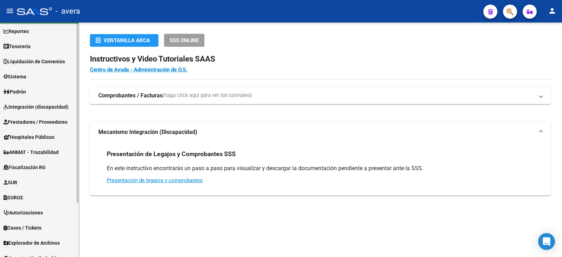
scroll to position [0, 0]
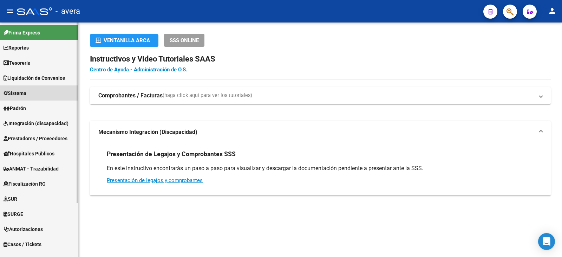
click at [24, 93] on span "Sistema" at bounding box center [15, 93] width 23 height 8
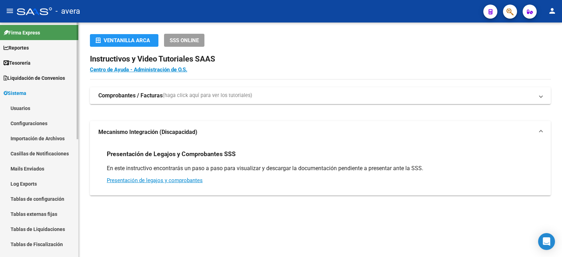
scroll to position [0, 0]
click at [54, 26] on link "Firma Express" at bounding box center [39, 32] width 78 height 15
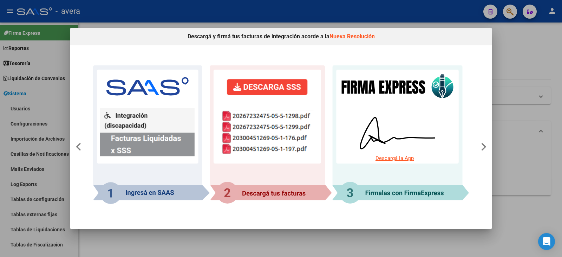
click at [505, 152] on div at bounding box center [281, 128] width 562 height 257
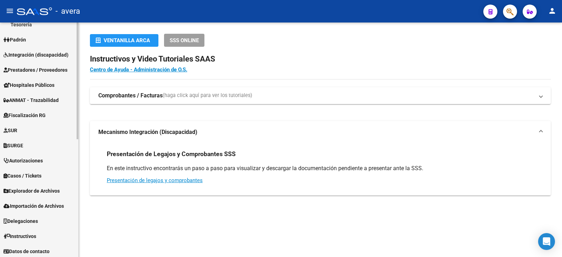
scroll to position [237, 0]
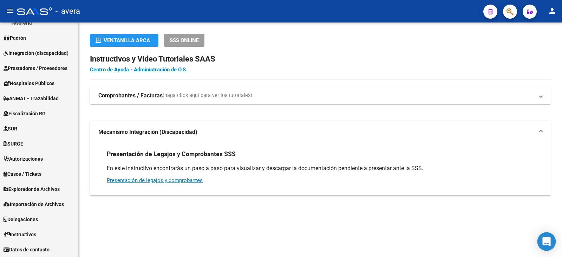
click at [547, 236] on div "Open Intercom Messenger" at bounding box center [547, 241] width 19 height 19
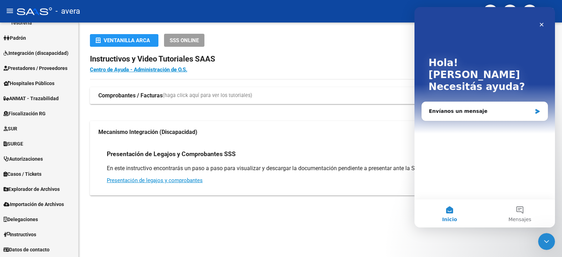
scroll to position [0, 0]
click at [519, 205] on button "1 Mensajes" at bounding box center [520, 213] width 70 height 28
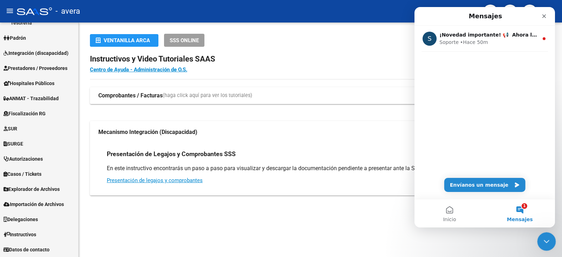
click html
click at [546, 232] on div "Cerrar Intercom Messenger" at bounding box center [545, 240] width 17 height 17
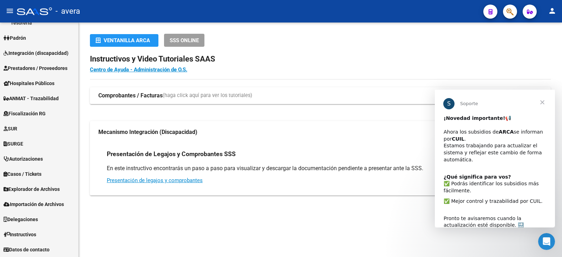
click at [542, 101] on span "Cerrar" at bounding box center [542, 102] width 25 height 25
